Goal: Task Accomplishment & Management: Complete application form

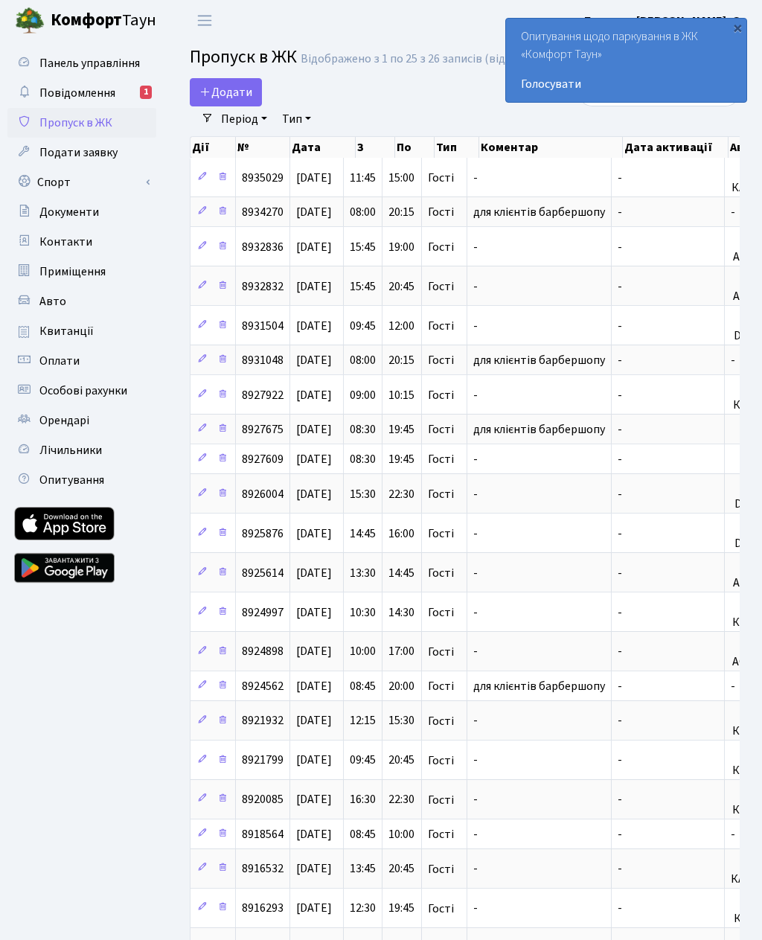
select select "25"
click at [230, 100] on span "Додати" at bounding box center [225, 92] width 53 height 16
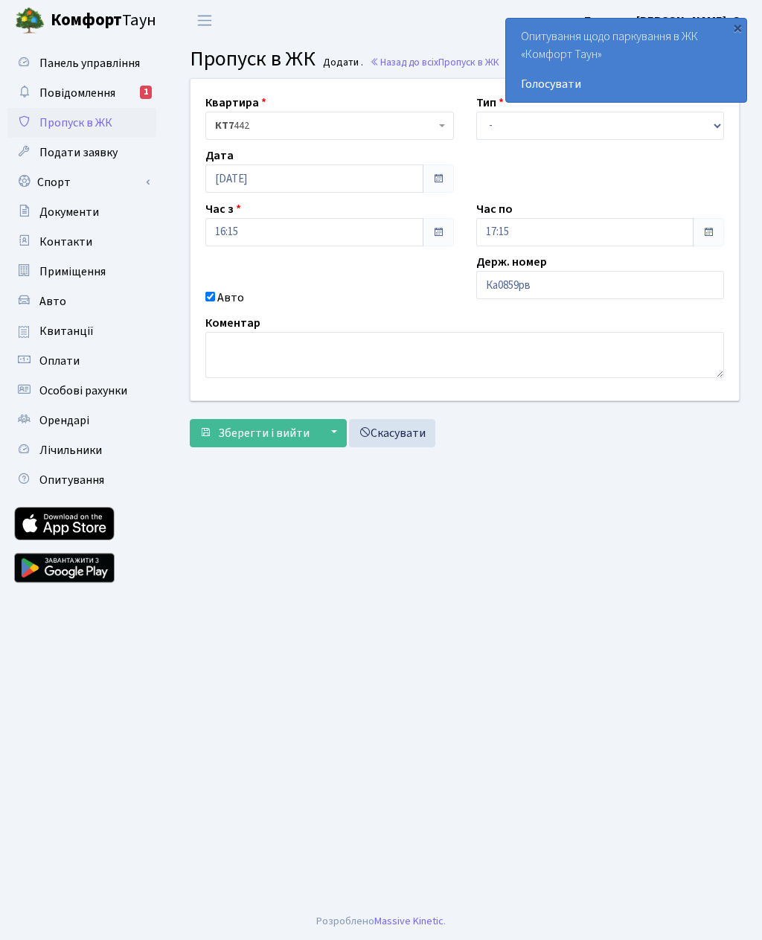
type input "Ка0859рв"
click at [509, 130] on select "- Доставка Таксі Гості Сервіс" at bounding box center [600, 126] width 249 height 28
select select "3"
click at [552, 229] on input "17:15" at bounding box center [585, 232] width 218 height 28
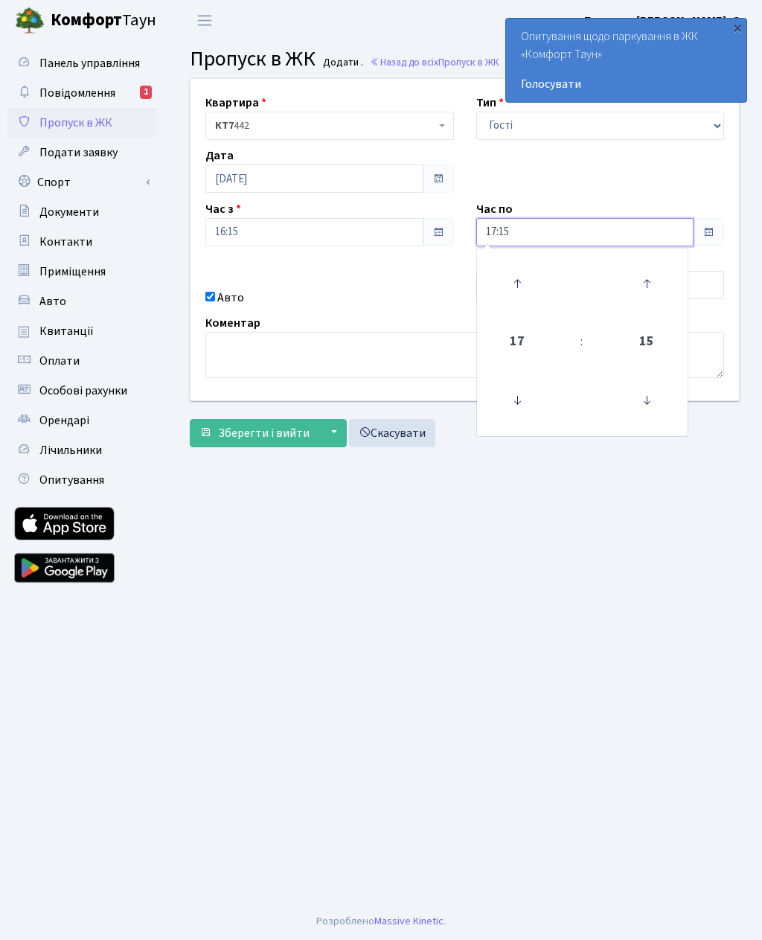
click at [524, 283] on icon at bounding box center [517, 283] width 40 height 40
click at [526, 281] on icon at bounding box center [517, 283] width 40 height 40
click at [528, 281] on icon at bounding box center [517, 283] width 40 height 40
click at [526, 278] on icon at bounding box center [517, 283] width 40 height 40
type input "21:15"
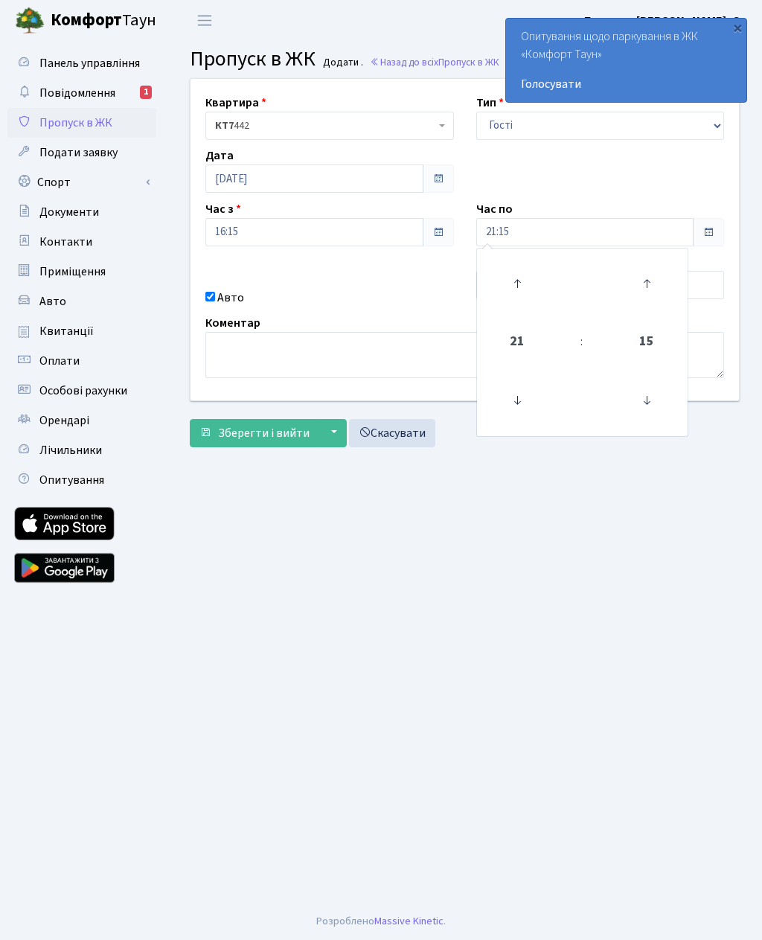
click at [296, 427] on span "Зберегти і вийти" at bounding box center [264, 433] width 92 height 16
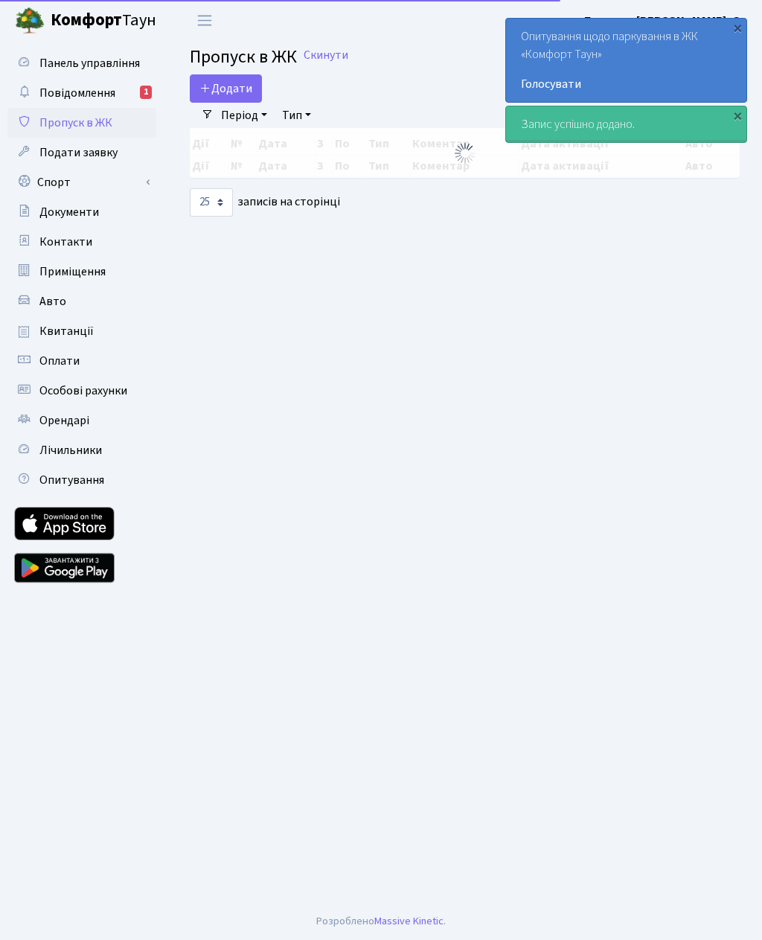
select select "25"
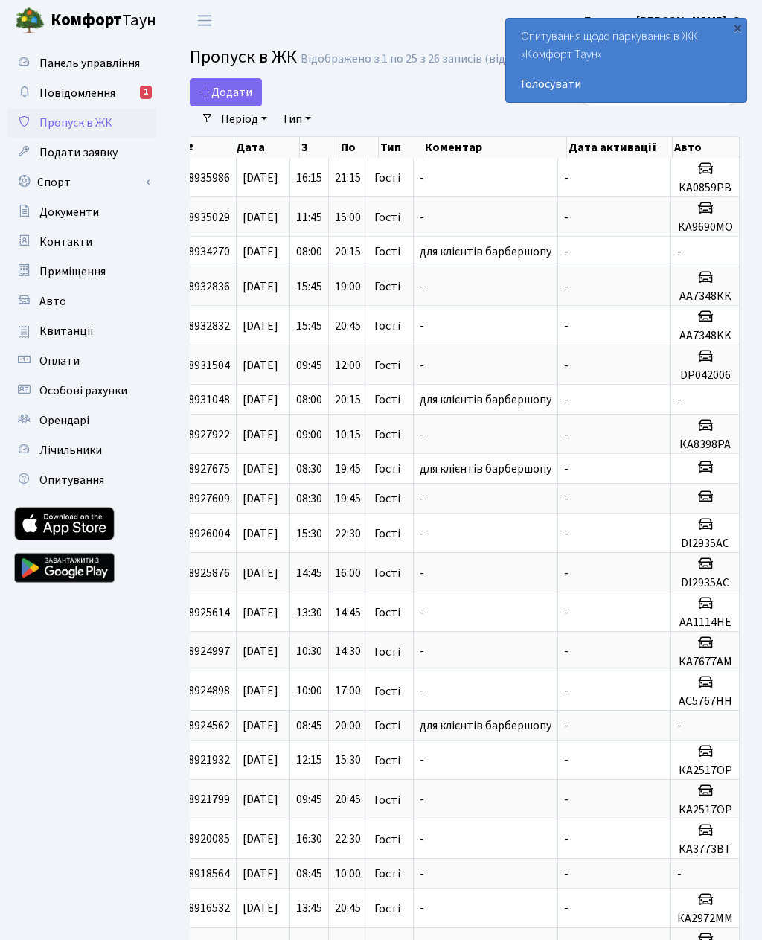
scroll to position [0, 56]
